Goal: Navigation & Orientation: Find specific page/section

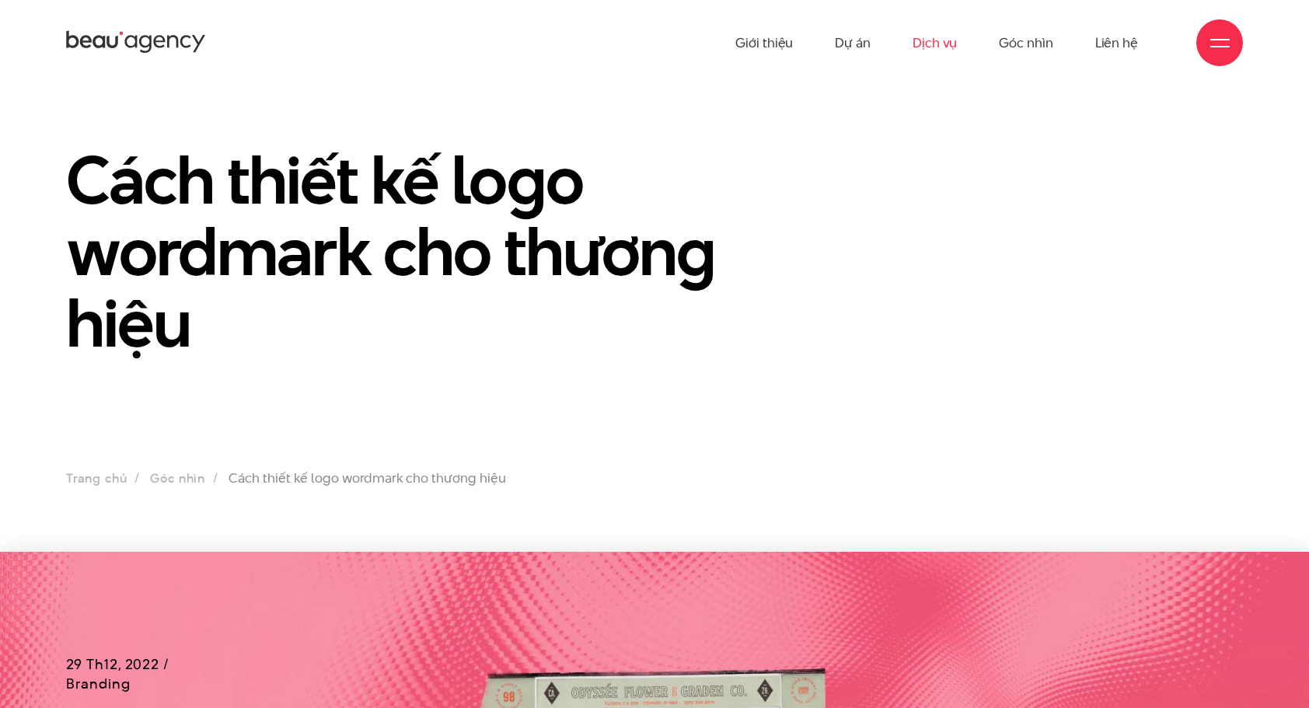
click at [944, 47] on link "Dịch vụ" at bounding box center [935, 43] width 44 height 86
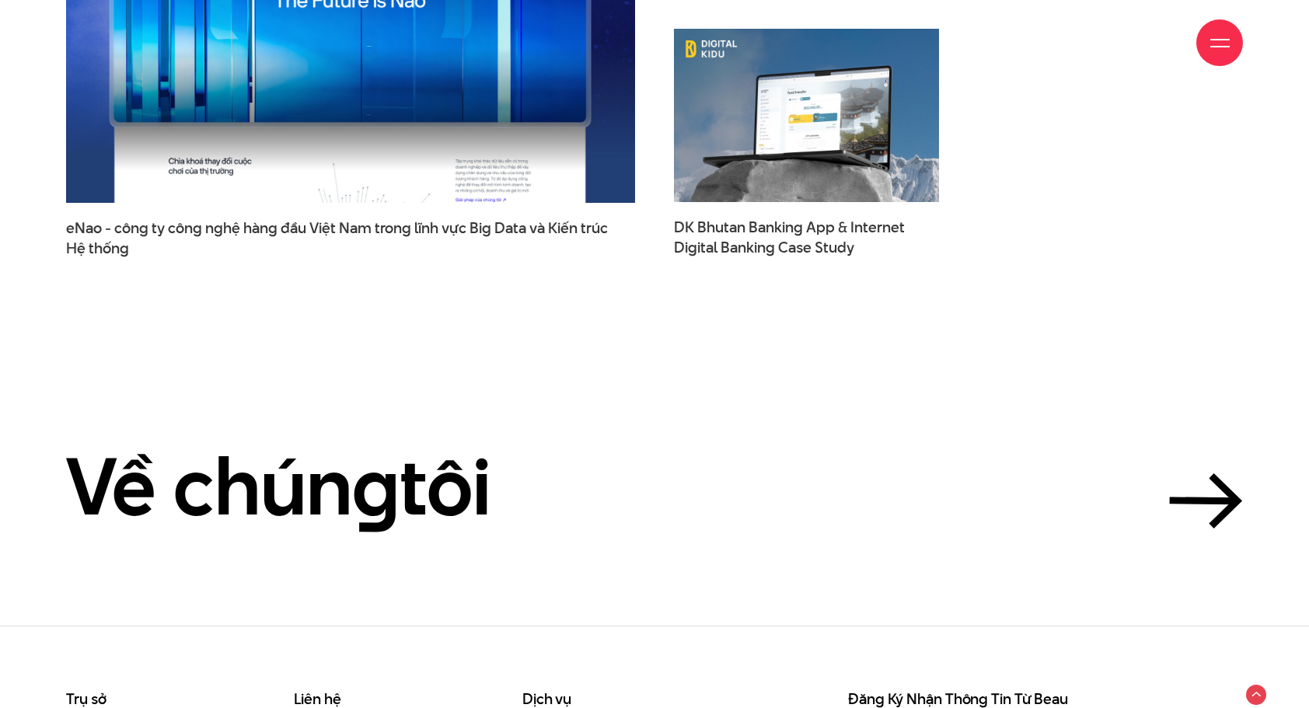
scroll to position [5558, 0]
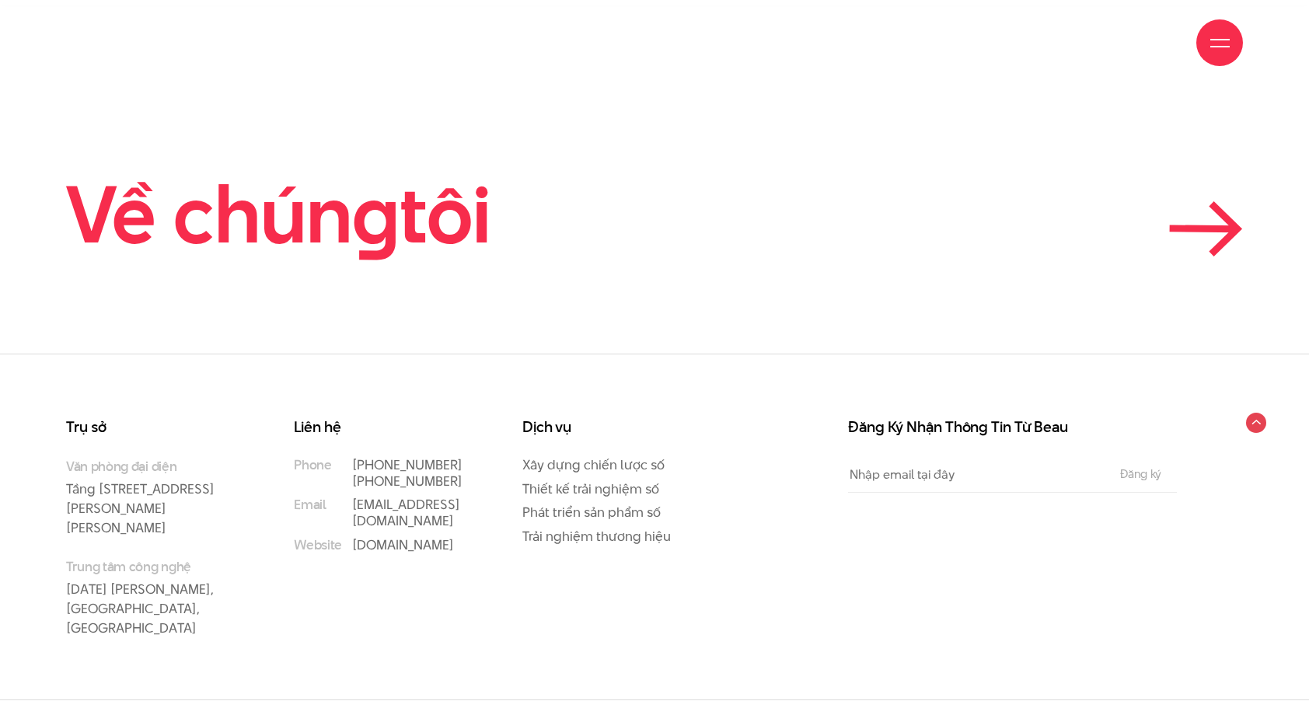
click at [1194, 232] on icon at bounding box center [1206, 228] width 74 height 55
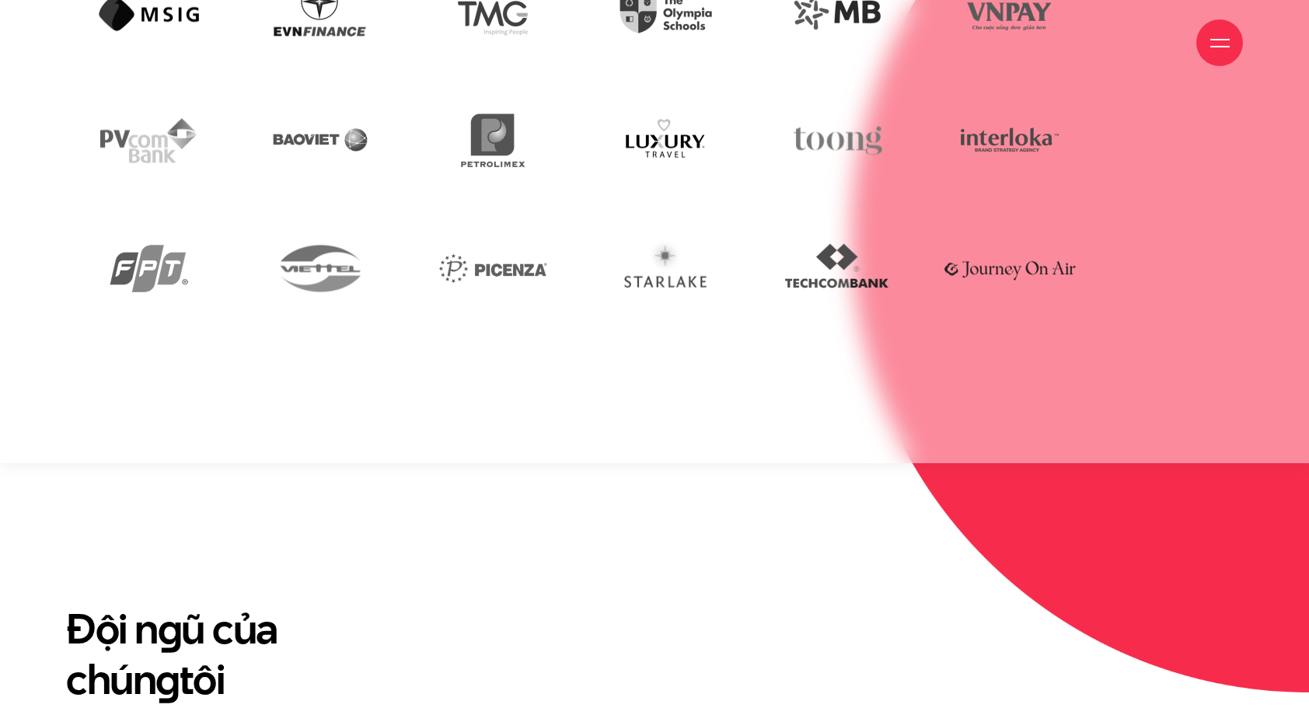
scroll to position [5208, 0]
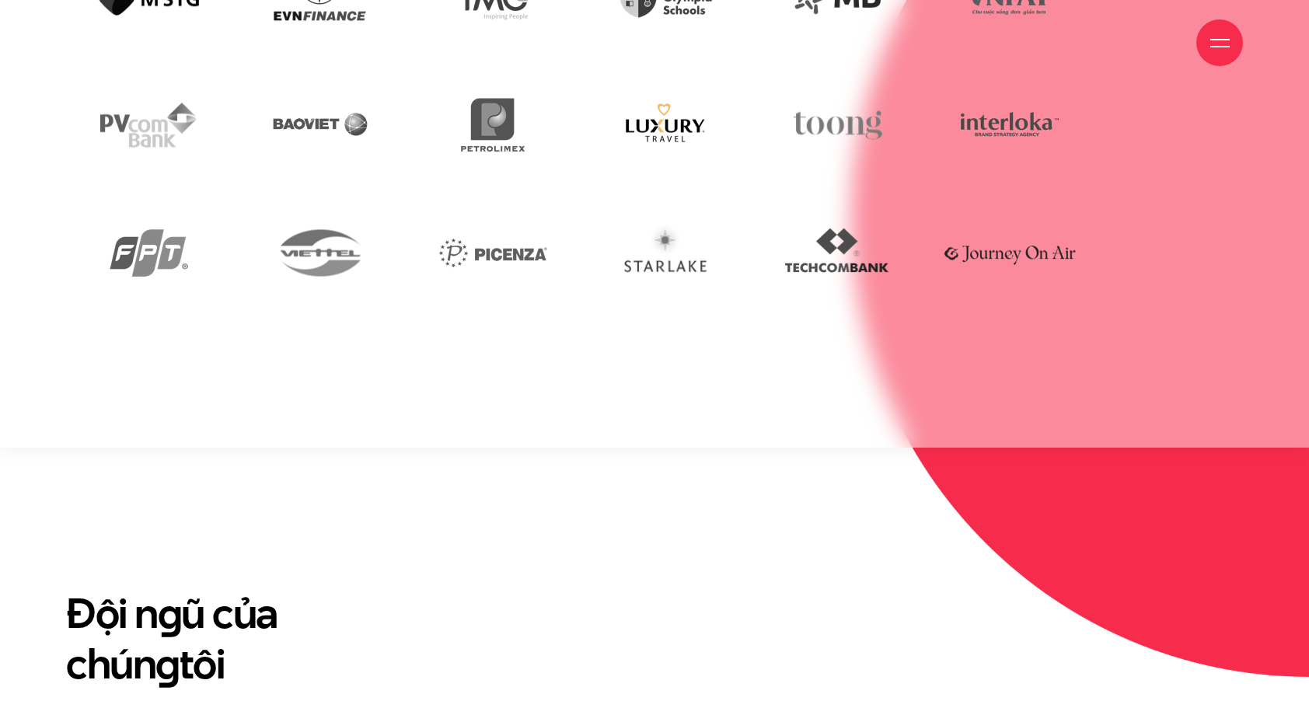
click at [668, 176] on img at bounding box center [666, 125] width 148 height 101
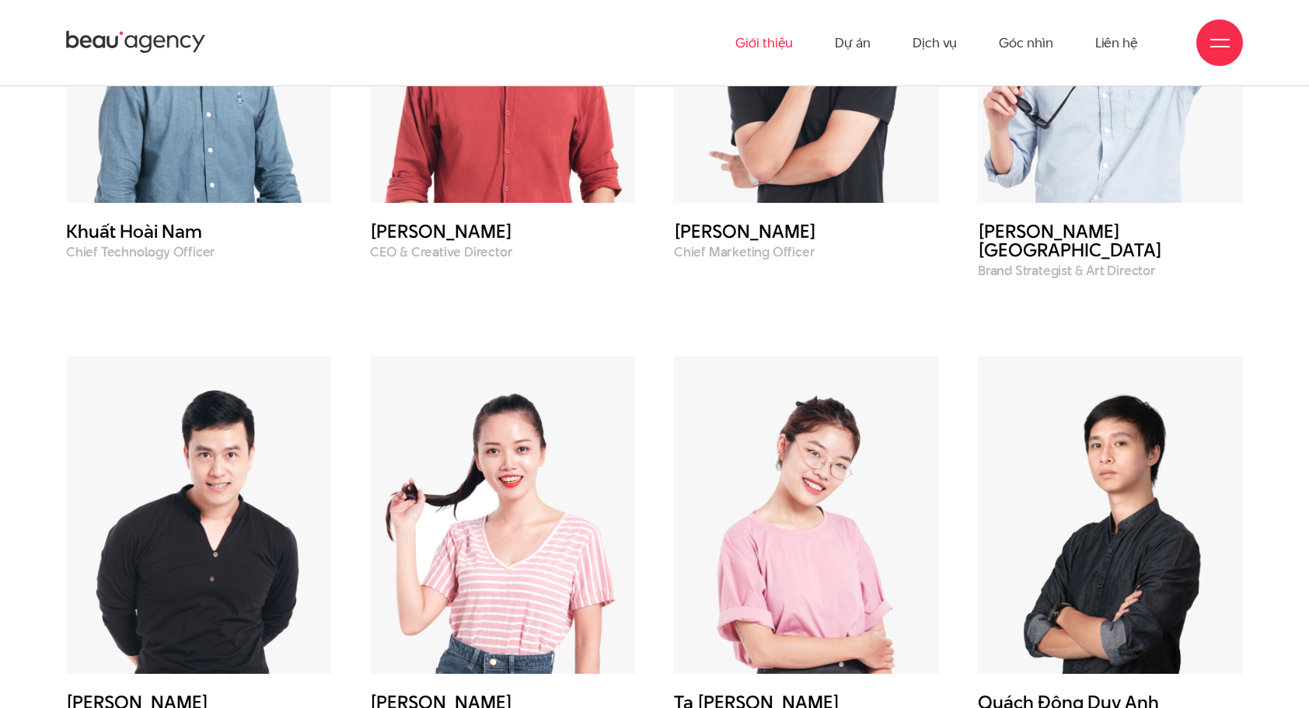
scroll to position [5986, 0]
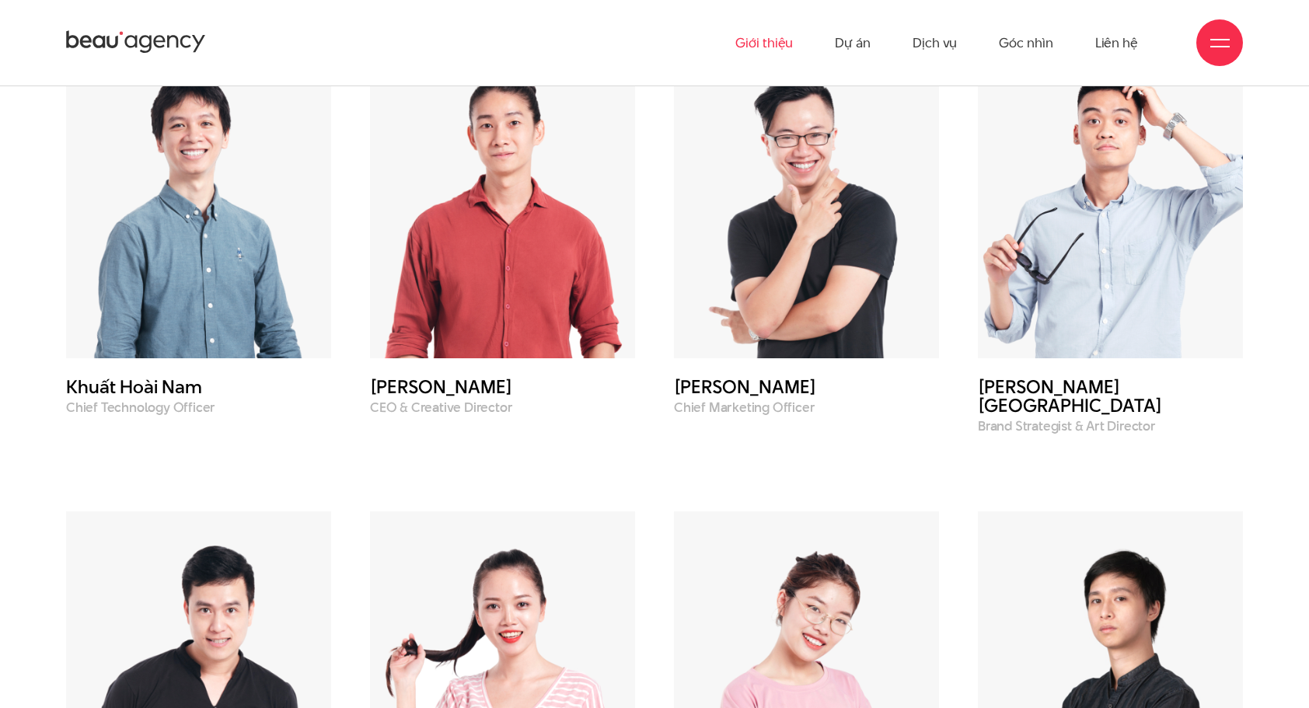
click at [567, 243] on img at bounding box center [502, 199] width 265 height 318
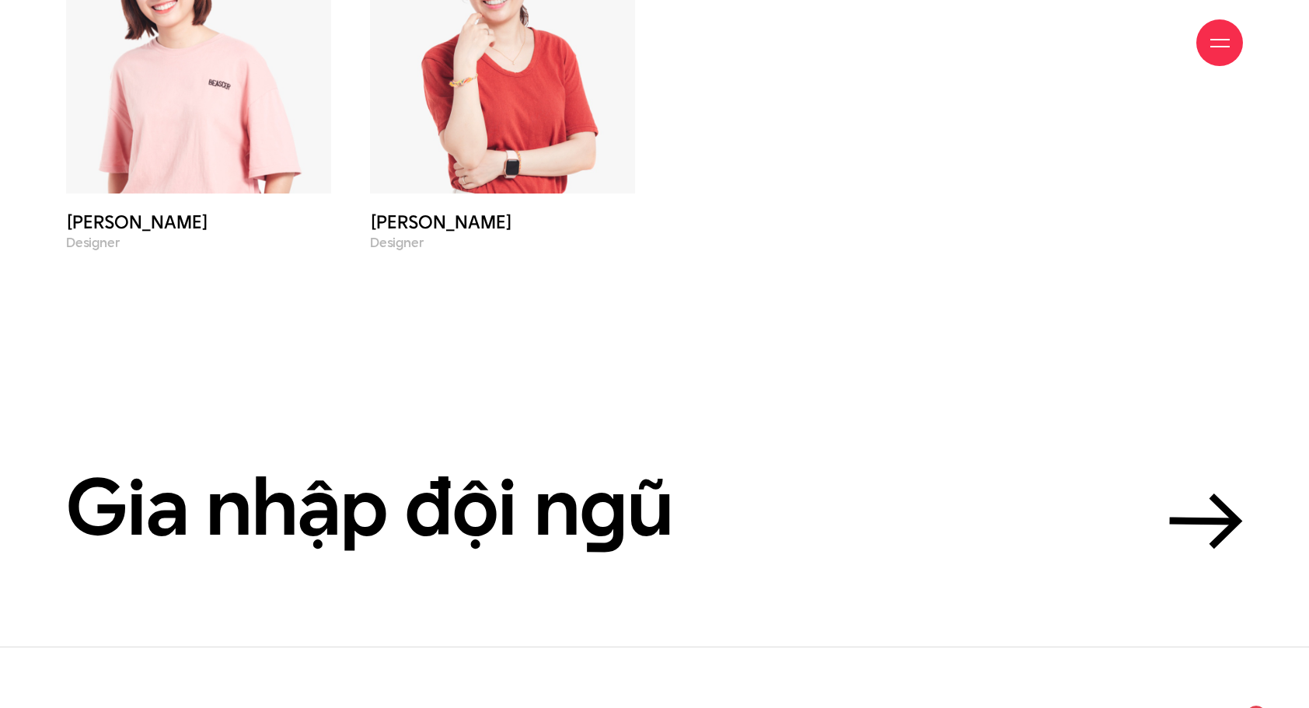
scroll to position [7434, 0]
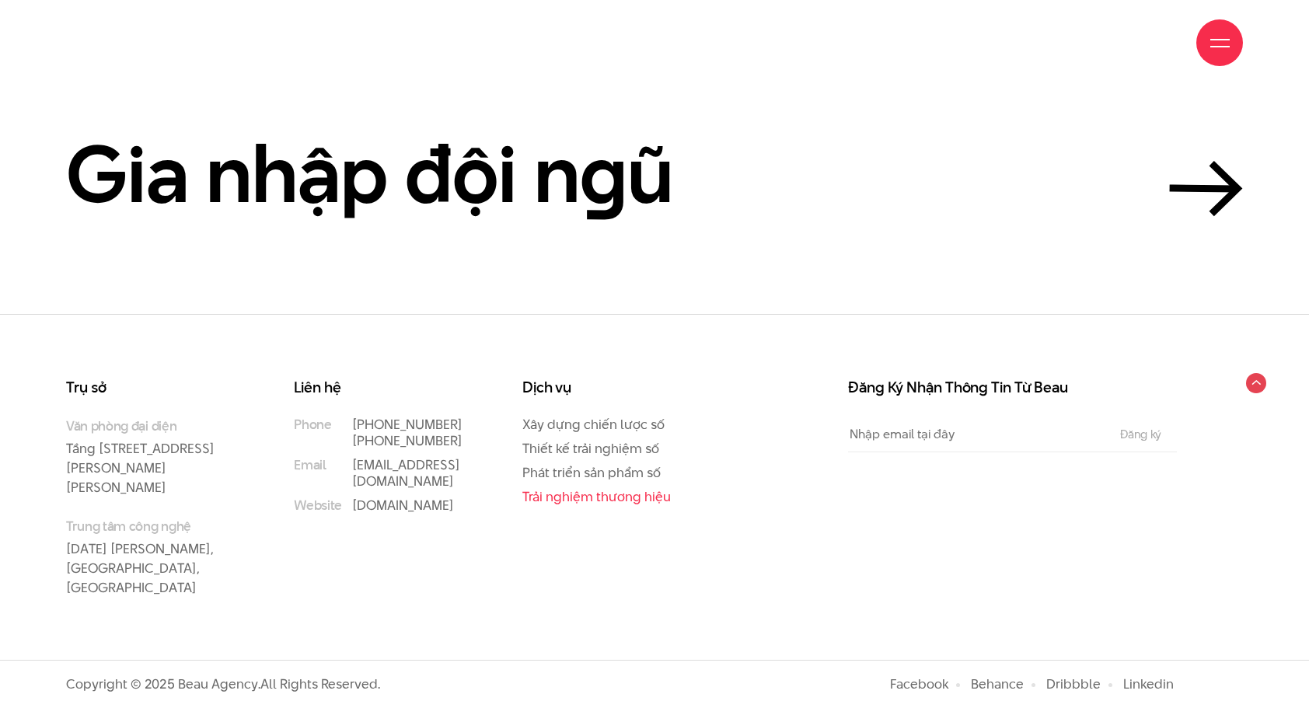
click at [615, 506] on link "Trải nghiệm thương hiệu" at bounding box center [596, 496] width 148 height 19
